Goal: Find specific page/section: Find specific page/section

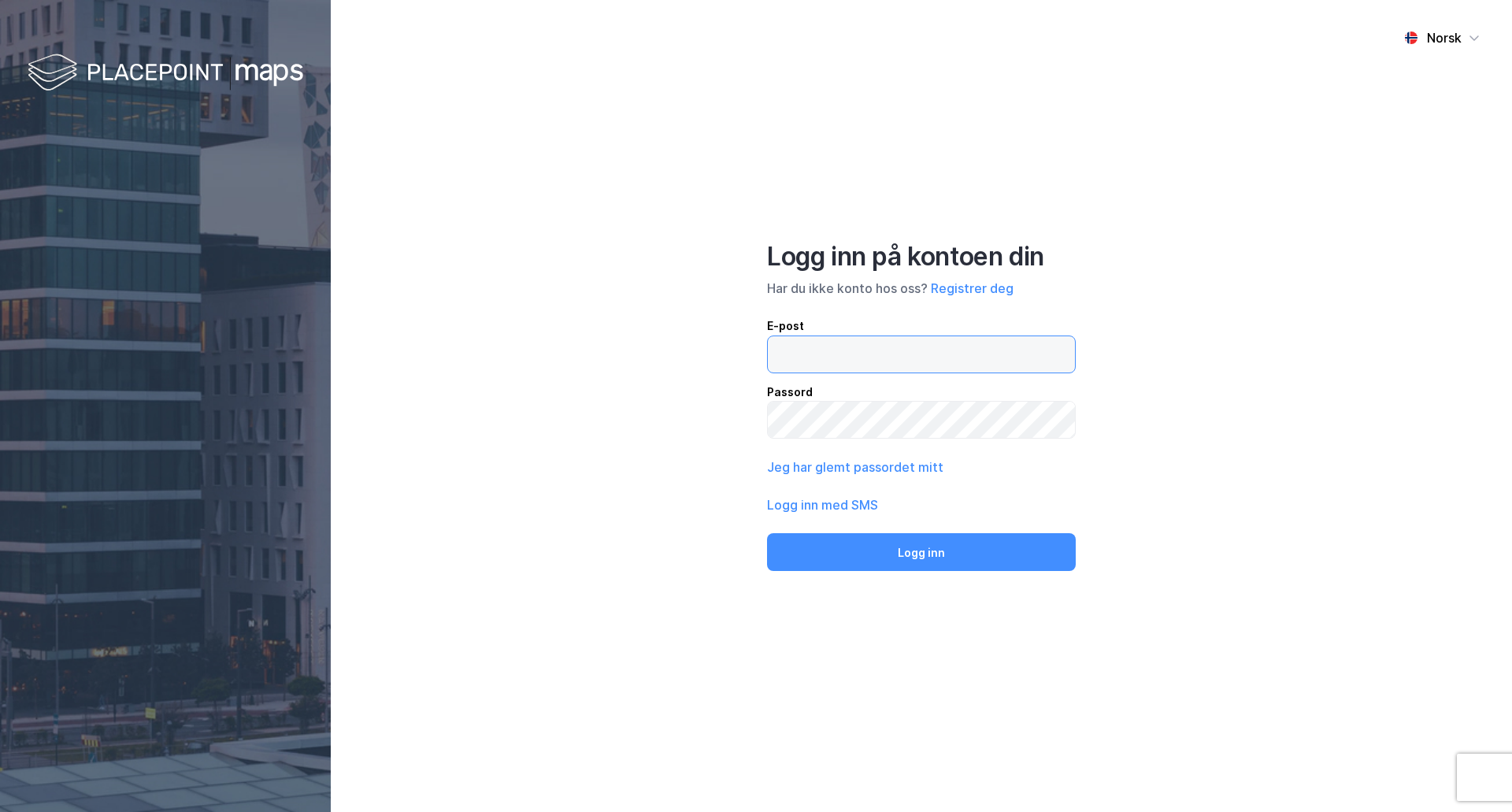
click at [844, 356] on input "email" at bounding box center [921, 354] width 307 height 36
type input "[PERSON_NAME][EMAIL_ADDRESS][DOMAIN_NAME]"
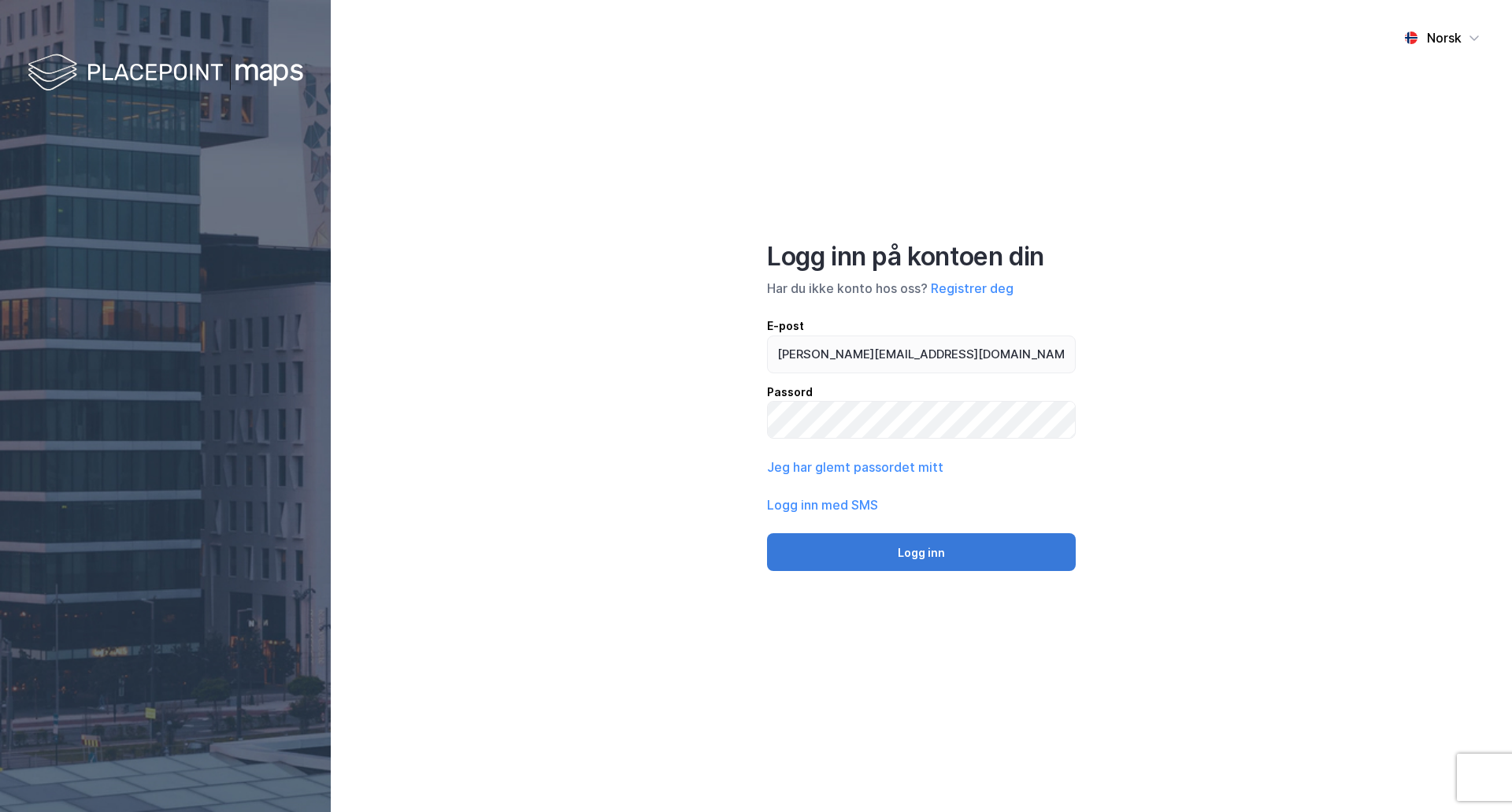
click at [889, 558] on button "Logg inn" at bounding box center [922, 551] width 308 height 38
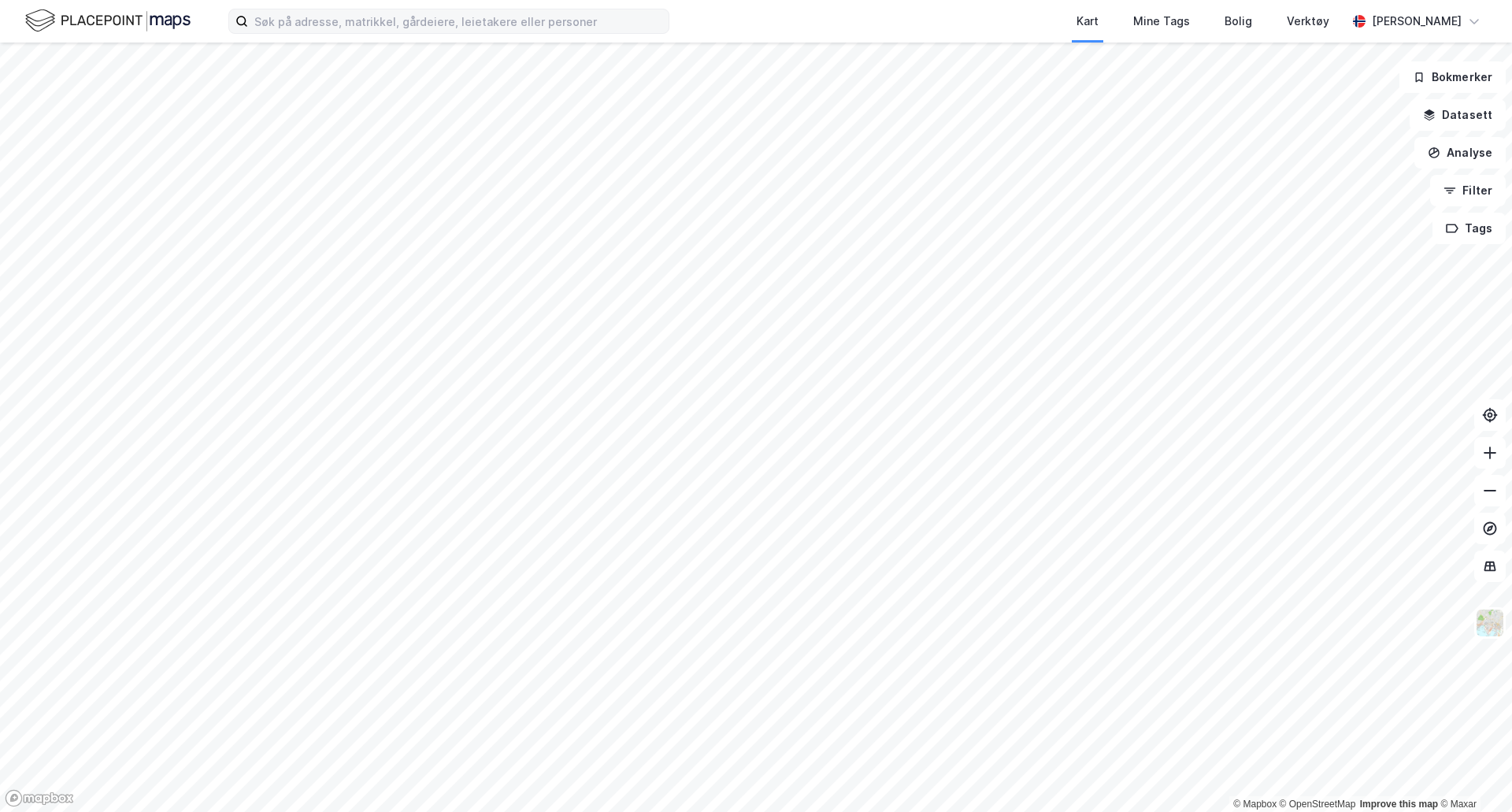
click at [384, 34] on div "Kart Mine Tags Bolig Verktøy [PERSON_NAME]" at bounding box center [756, 21] width 1512 height 42
click at [379, 20] on input at bounding box center [458, 21] width 420 height 24
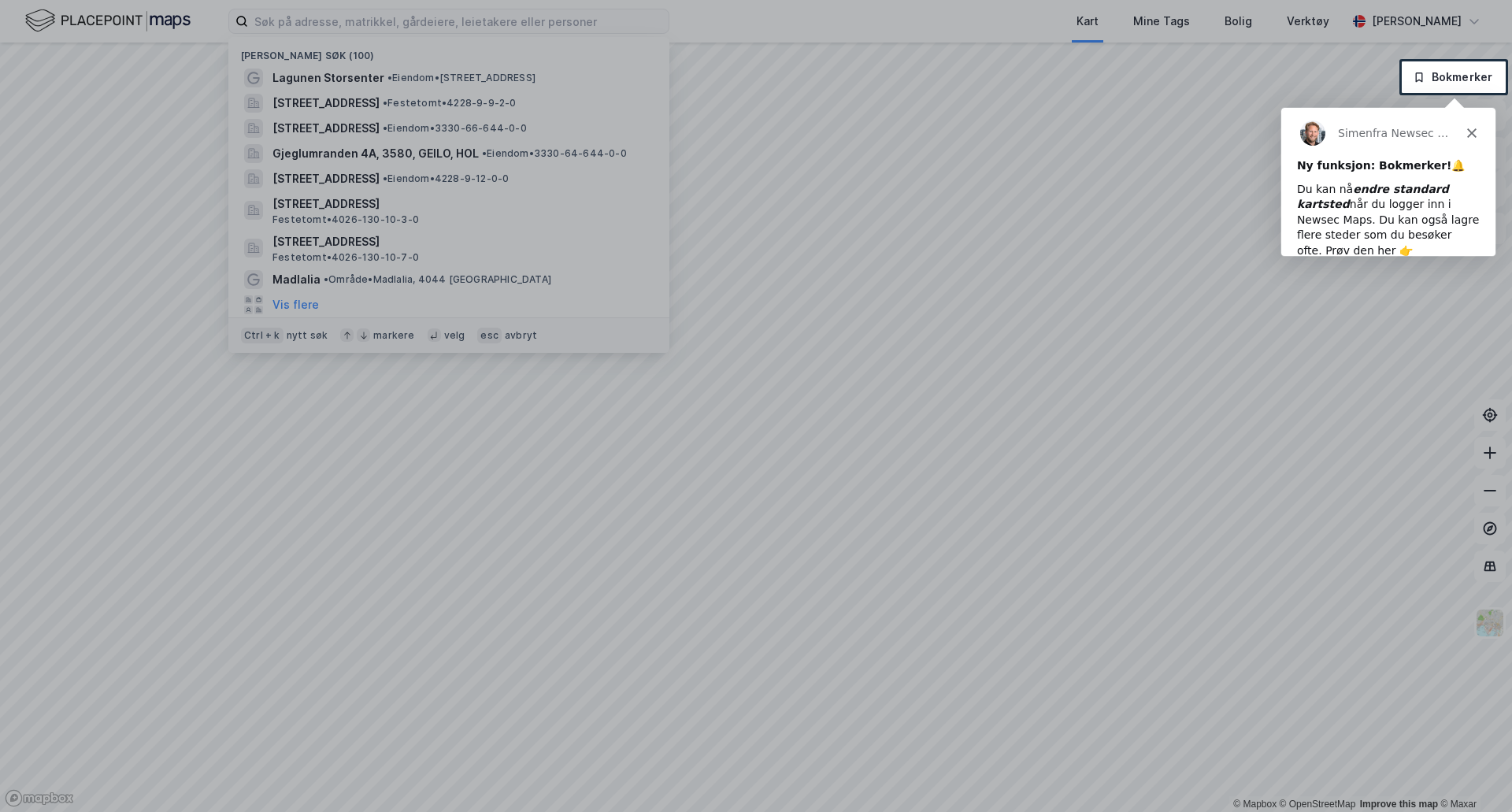
click at [326, 20] on div at bounding box center [756, 30] width 1512 height 62
click at [1006, 147] on div at bounding box center [756, 452] width 1512 height 719
click at [1467, 136] on polygon "Lukk" at bounding box center [1470, 132] width 9 height 9
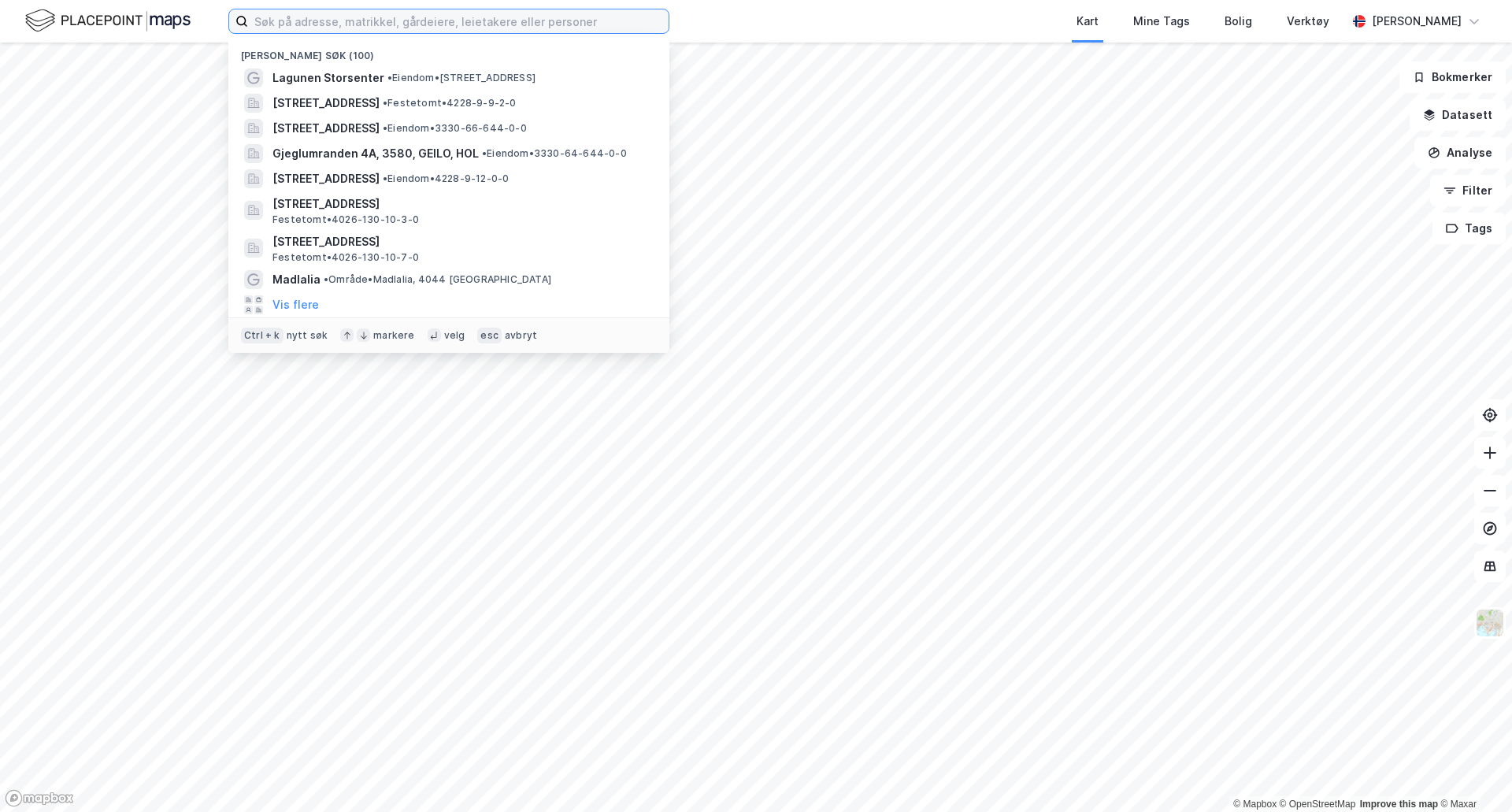
click at [338, 27] on input at bounding box center [458, 21] width 420 height 24
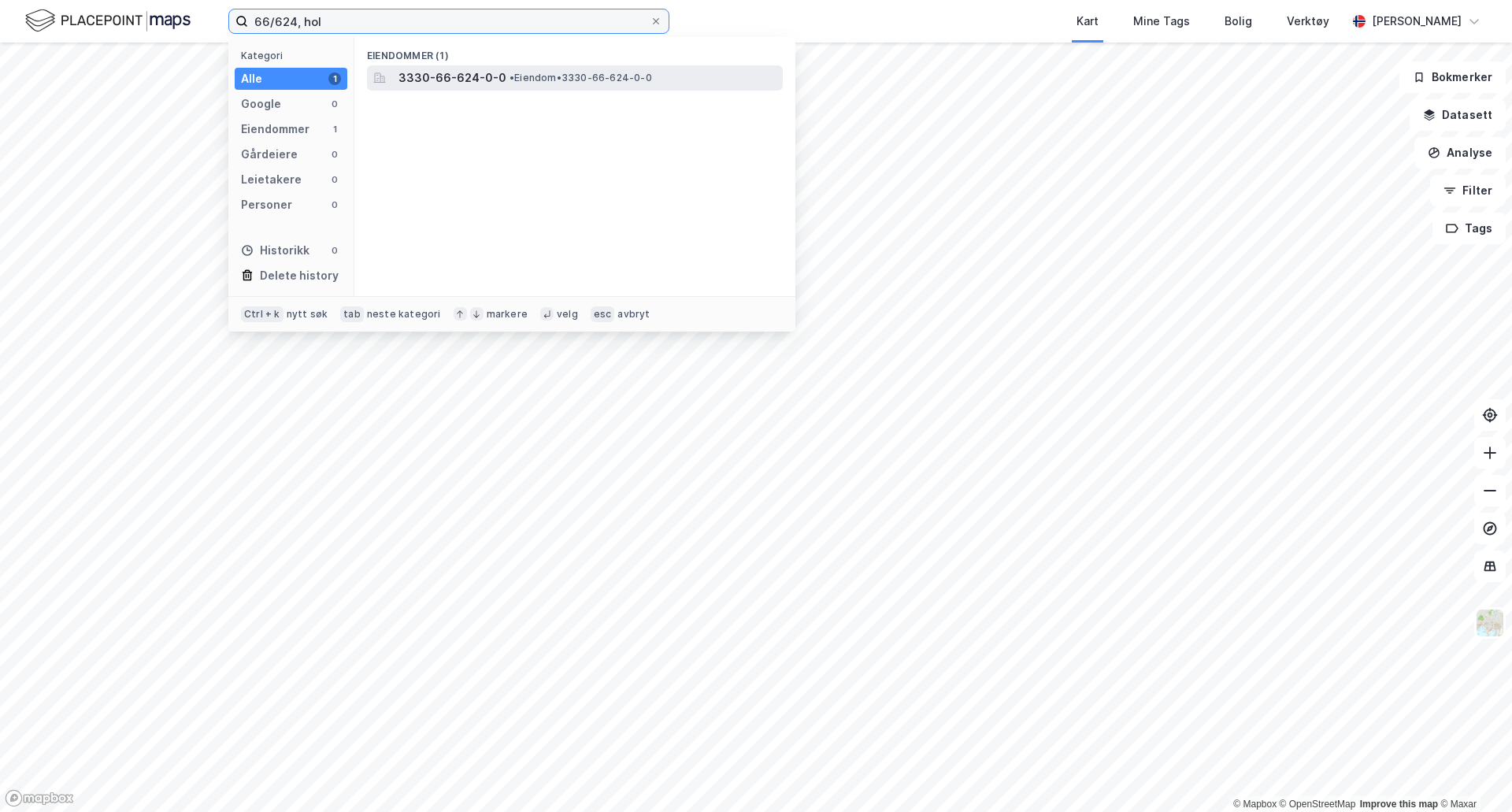
type input "66/624, hol"
click at [555, 74] on span "• Eiendom • 3330-66-624-0-0" at bounding box center [581, 78] width 142 height 13
